Goal: Task Accomplishment & Management: Manage account settings

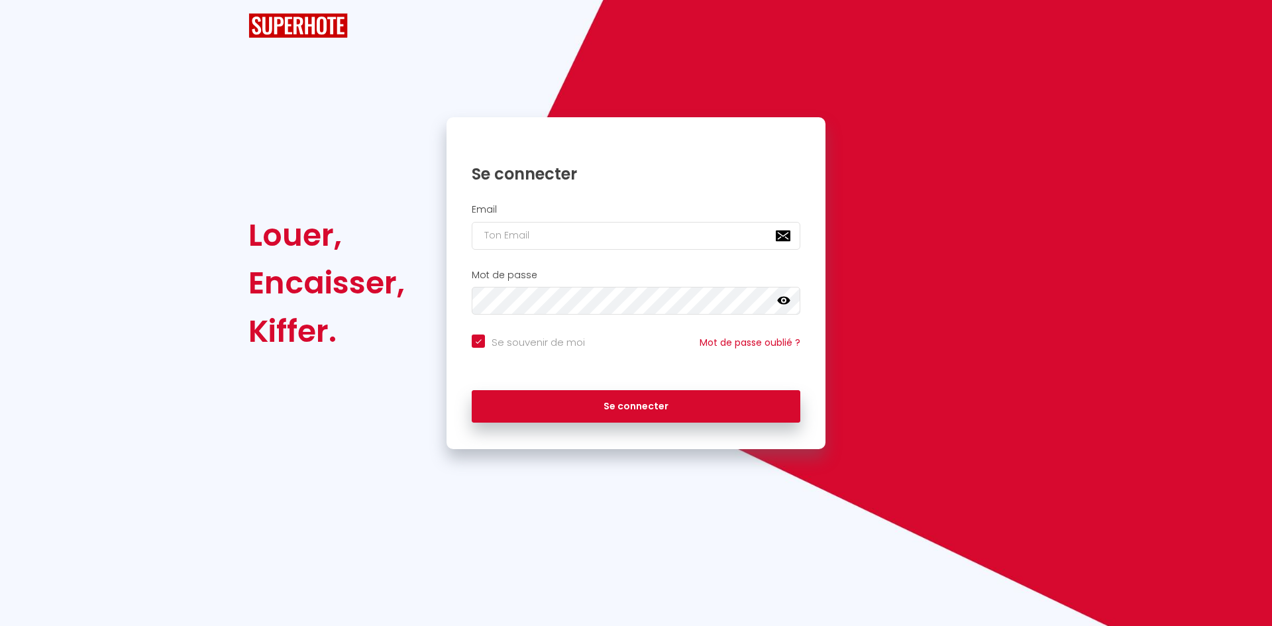
checkbox input "true"
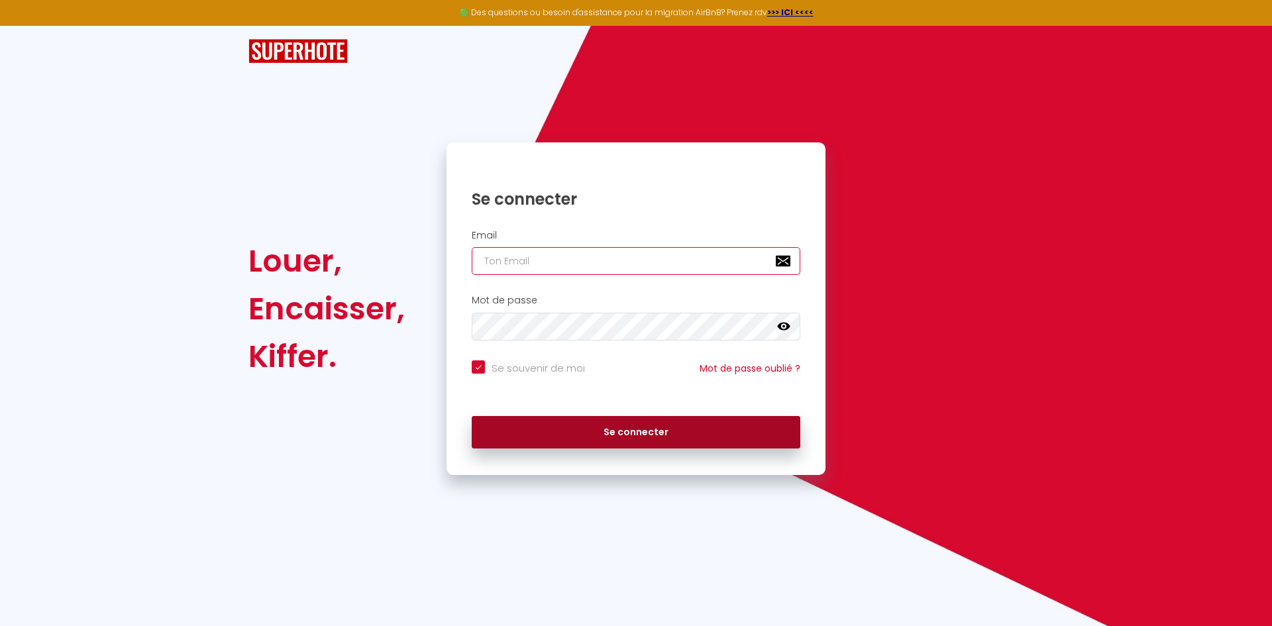
type input "[PERSON_NAME][EMAIL_ADDRESS][DOMAIN_NAME]"
click at [633, 440] on button "Se connecter" at bounding box center [636, 432] width 328 height 33
checkbox input "true"
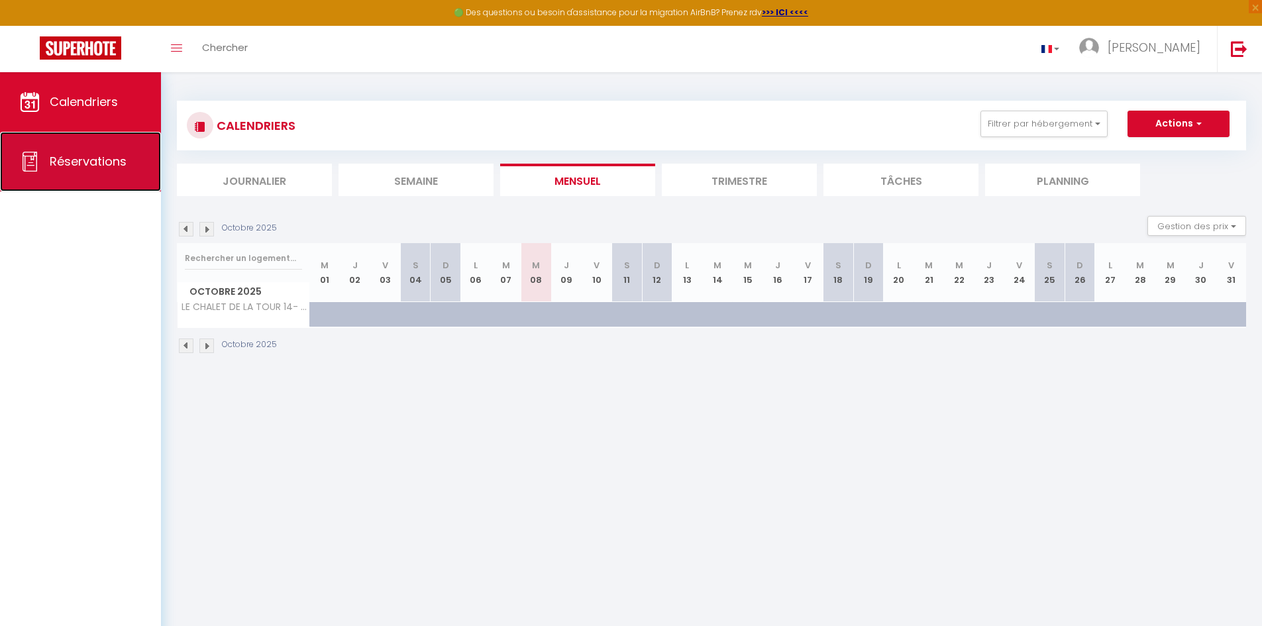
click at [83, 148] on link "Réservations" at bounding box center [80, 162] width 161 height 60
select select "not_cancelled"
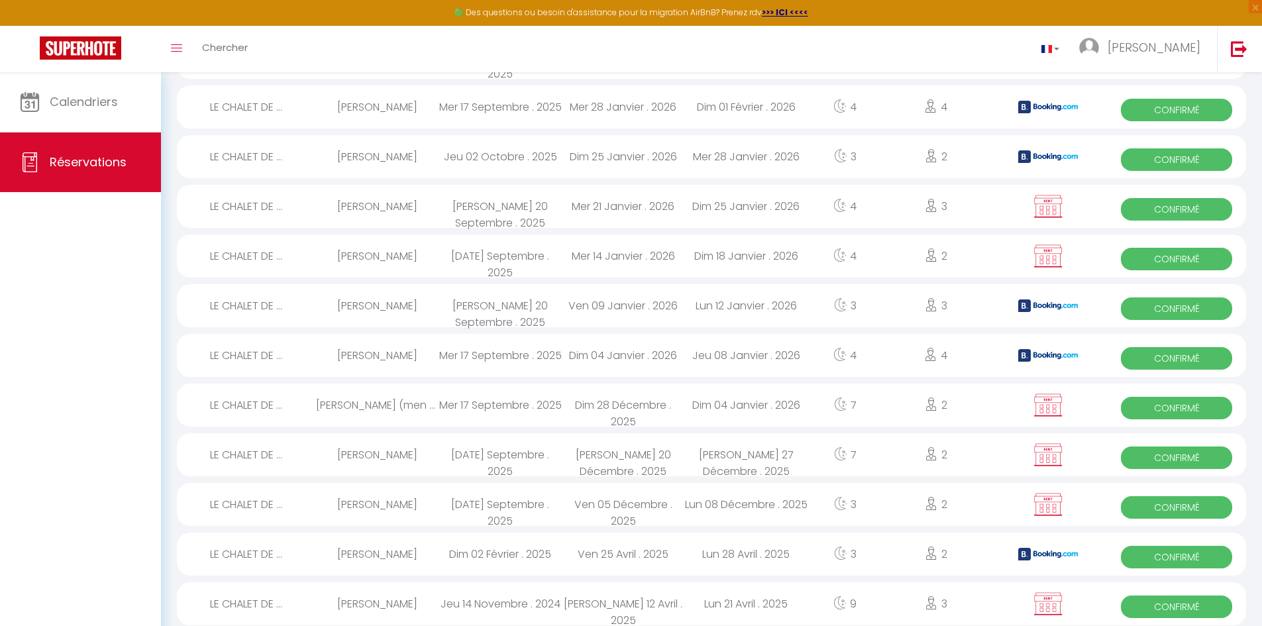
scroll to position [265, 0]
